Goal: Task Accomplishment & Management: Use online tool/utility

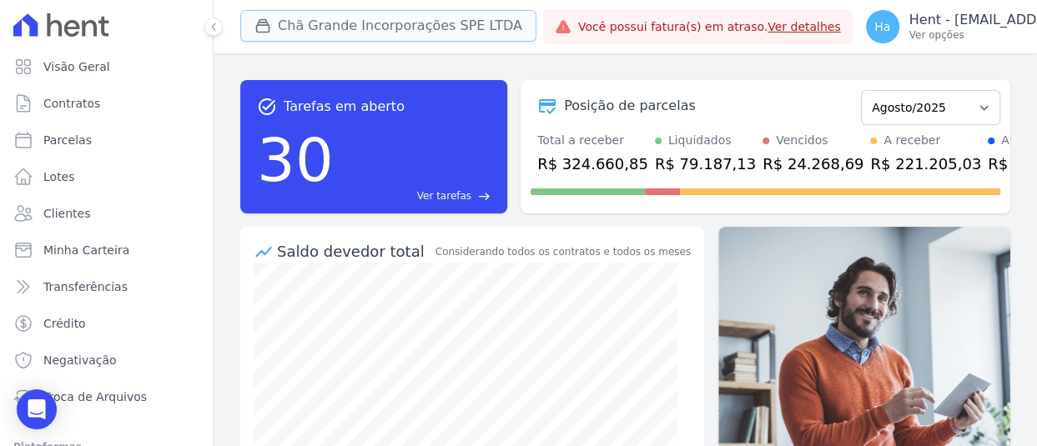
click at [463, 15] on button "Chã Grande Incorporações SPE LTDA" at bounding box center [388, 26] width 296 height 32
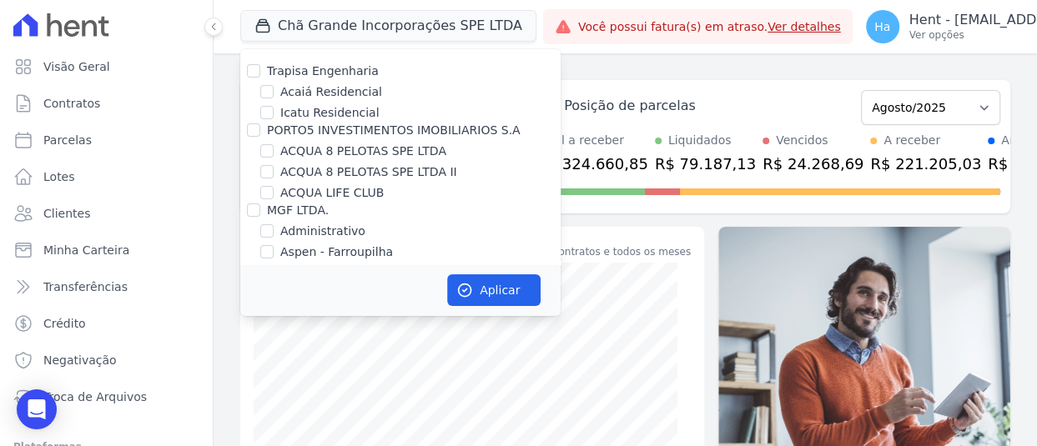
scroll to position [3367, 0]
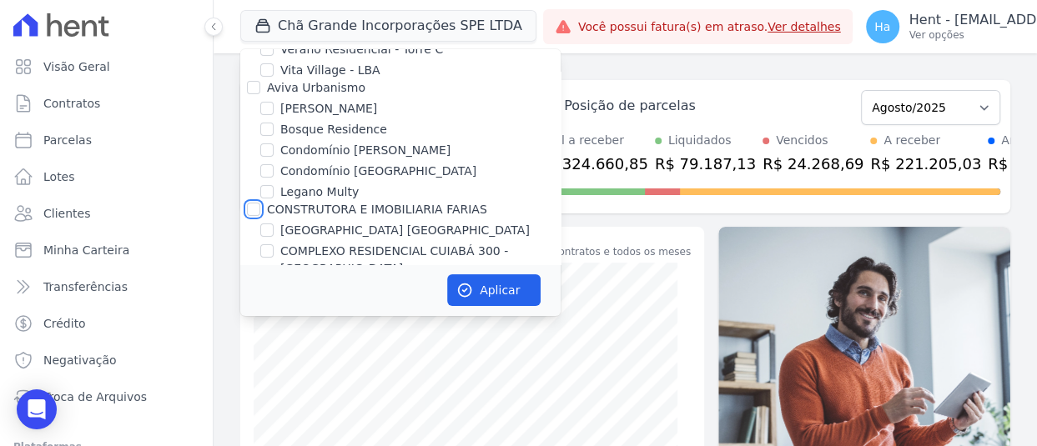
click at [255, 203] on input "CONSTRUTORA E IMOBILIARIA FARIAS" at bounding box center [253, 209] width 13 height 13
checkbox input "true"
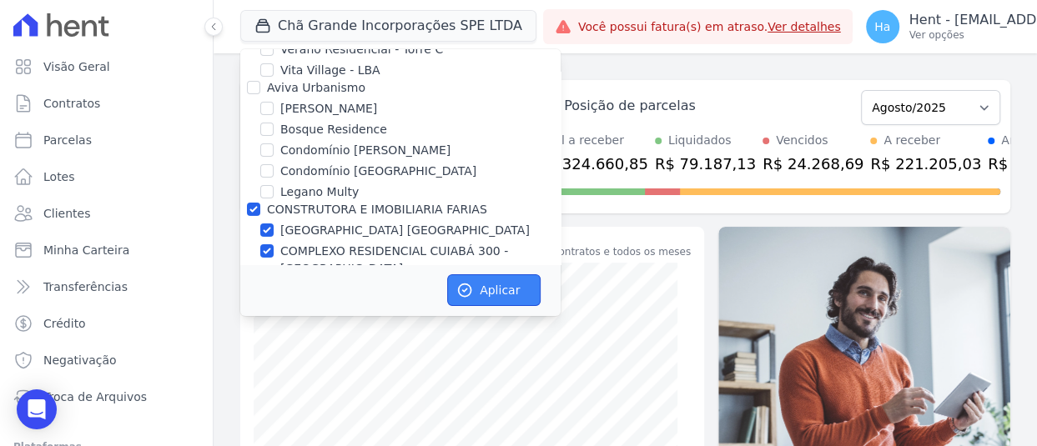
click at [492, 285] on button "Aplicar" at bounding box center [493, 290] width 93 height 32
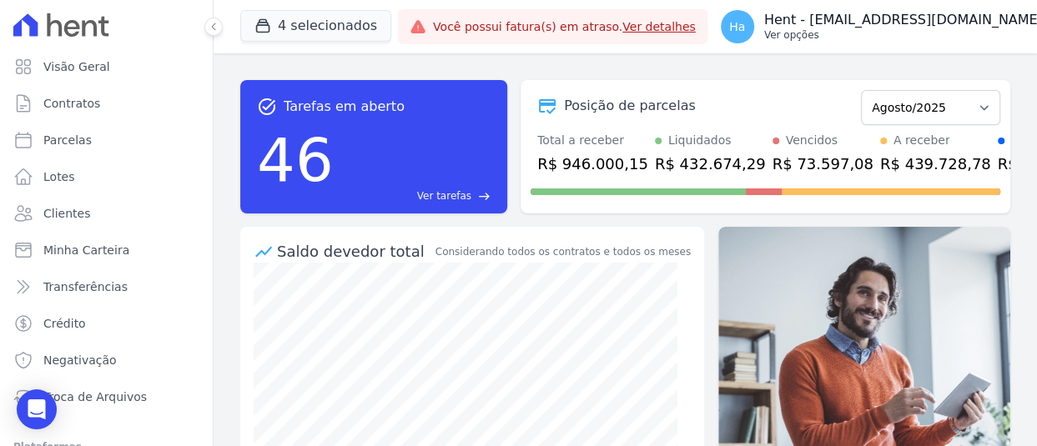
click at [908, 47] on button "Ha Hent - [EMAIL_ADDRESS][DOMAIN_NAME] Ver opções" at bounding box center [891, 26] width 369 height 47
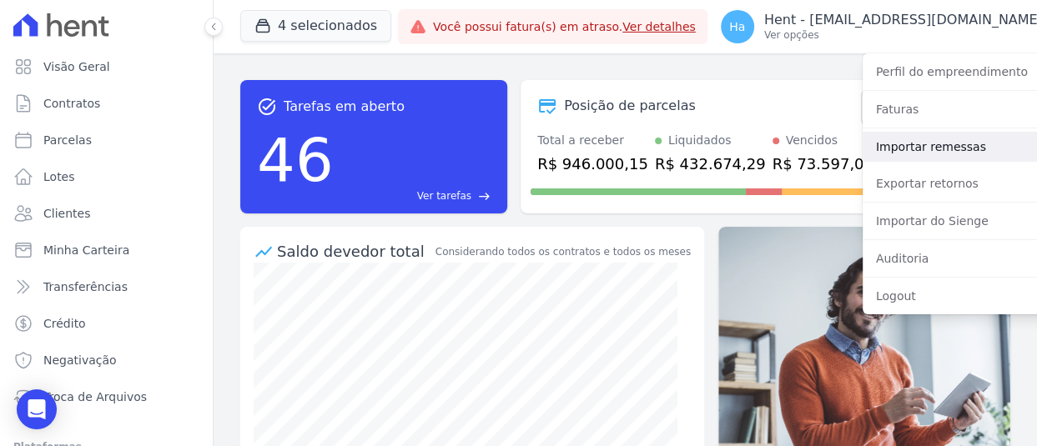
click at [908, 143] on link "Importar remessas" at bounding box center [969, 147] width 214 height 30
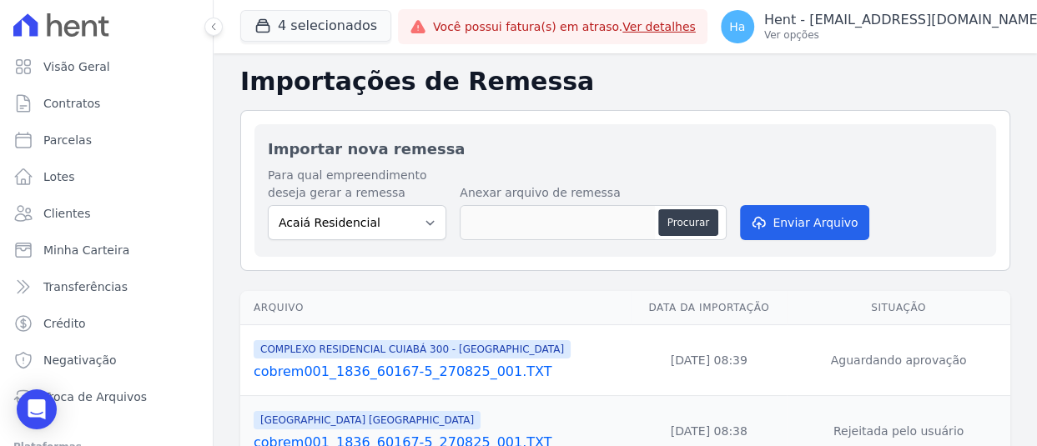
click at [477, 378] on link "cobrem001_1836_60167-5_270825_001.TXT" at bounding box center [439, 372] width 370 height 20
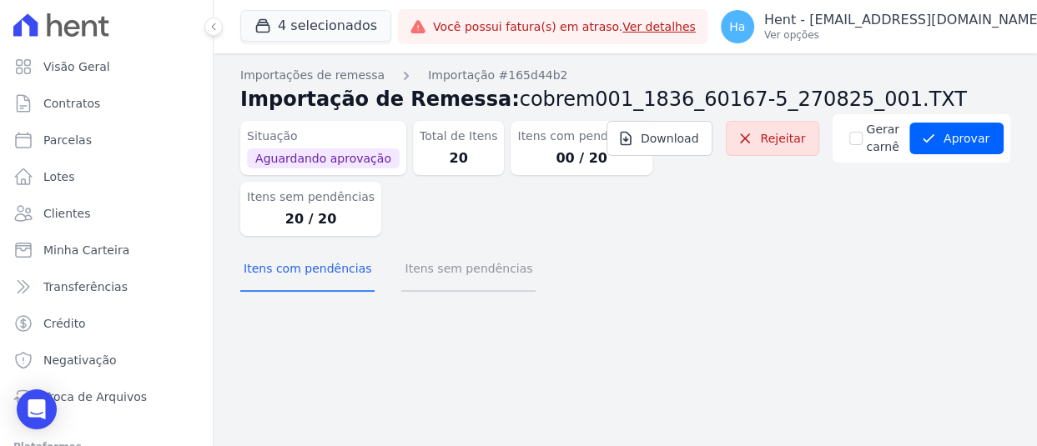
click at [463, 274] on button "Itens sem pendências" at bounding box center [468, 270] width 134 height 43
